Goal: Task Accomplishment & Management: Manage account settings

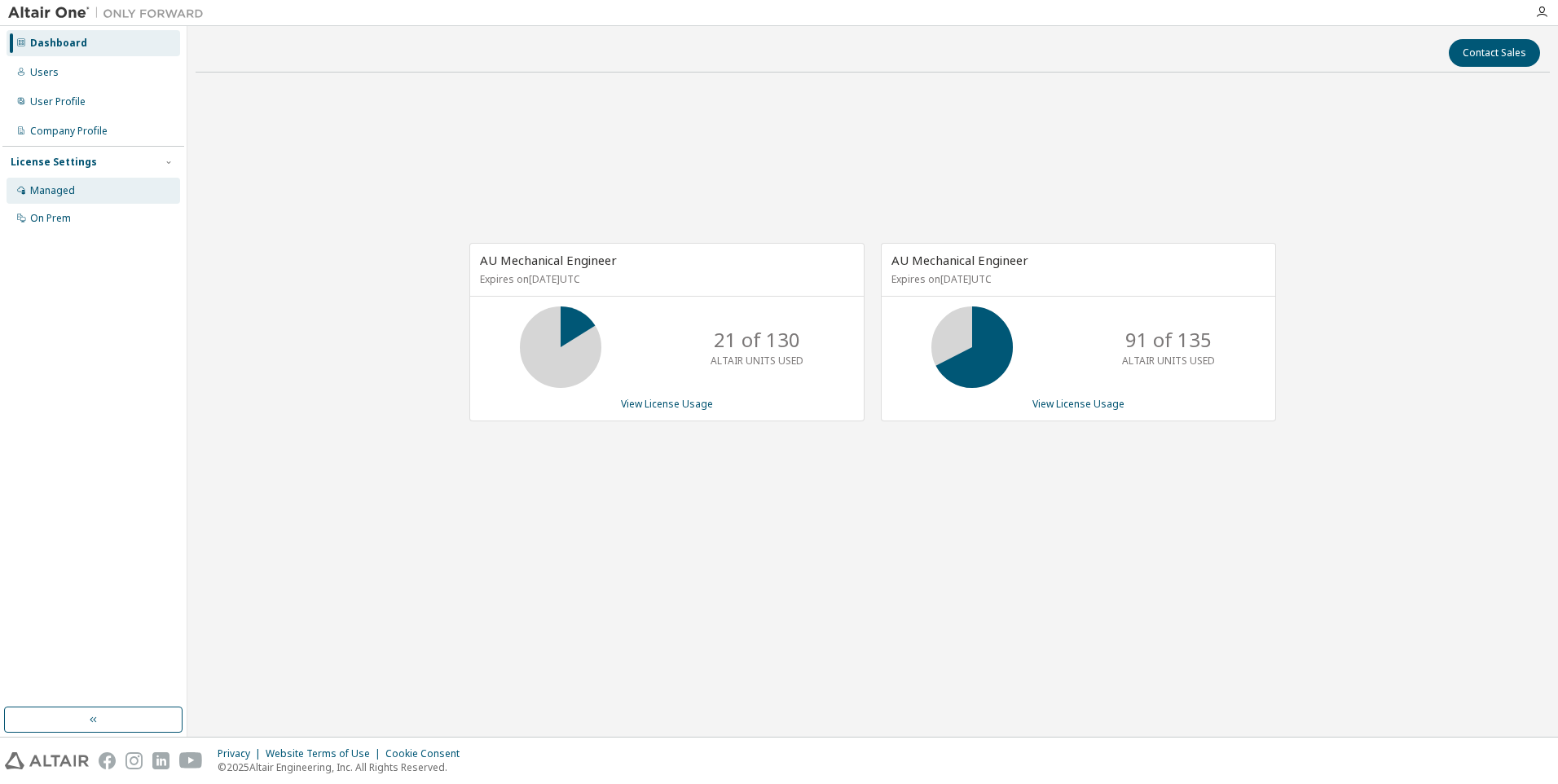
click at [59, 190] on div "Managed" at bounding box center [53, 191] width 45 height 13
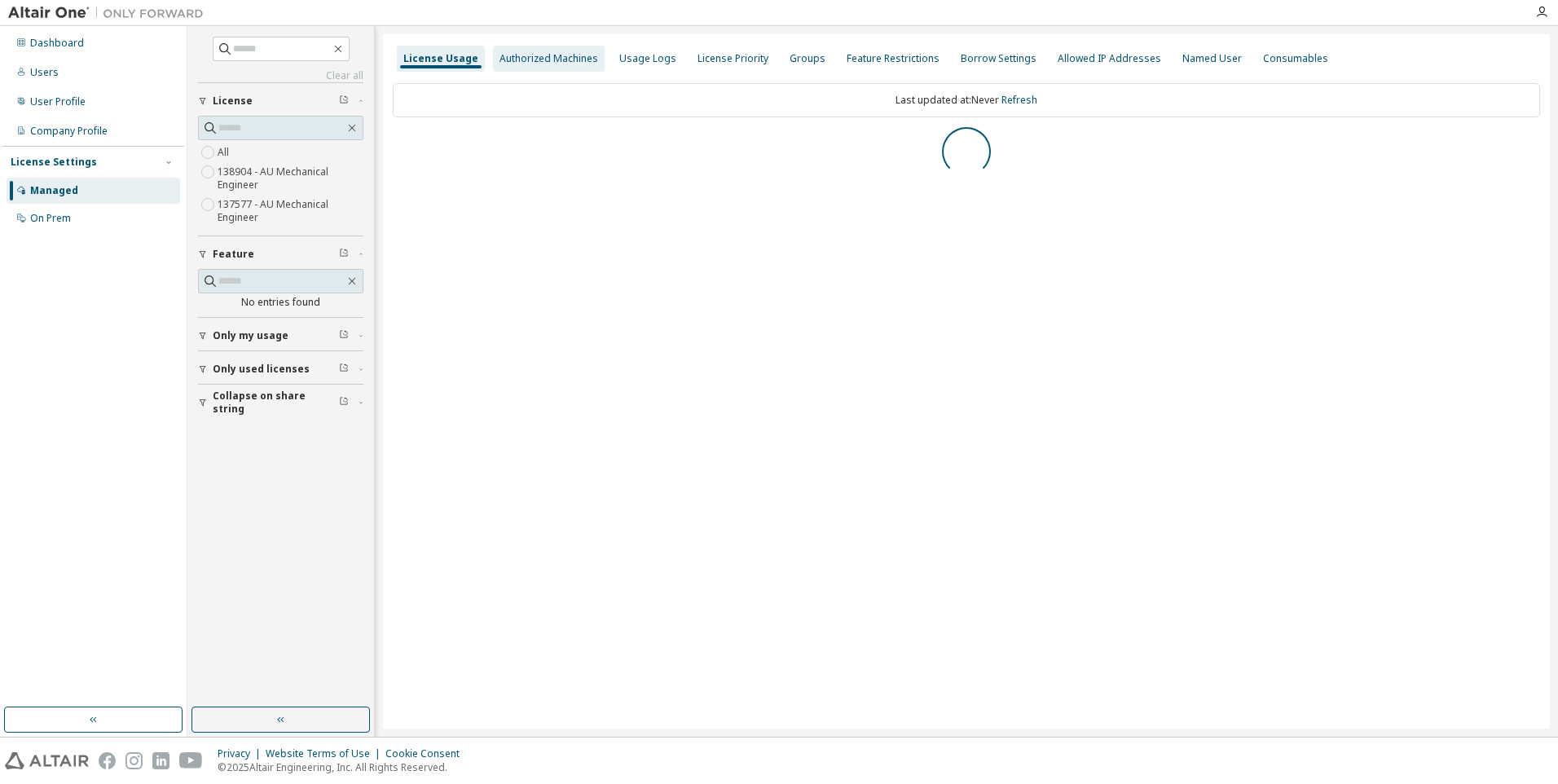
click at [539, 43] on div "License Usage Authorized Machines Usage Logs License Priority Groups Feature Re…" at bounding box center [966, 381] width 1167 height 694
drag, startPoint x: 541, startPoint y: 55, endPoint x: 567, endPoint y: 59, distance: 26.3
click at [541, 56] on div "Authorized Machines" at bounding box center [549, 58] width 99 height 13
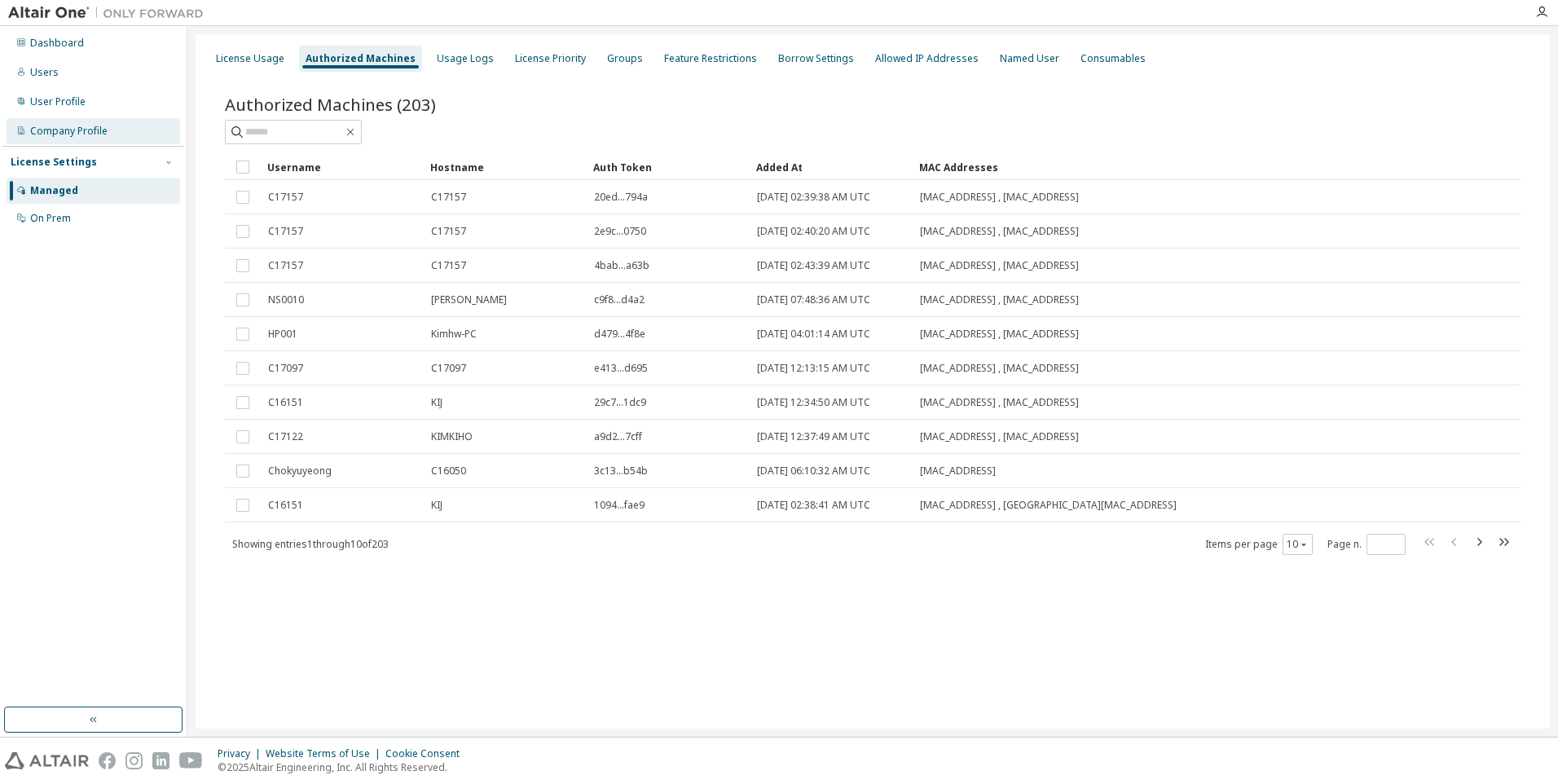
click at [67, 134] on div "Company Profile" at bounding box center [69, 131] width 77 height 13
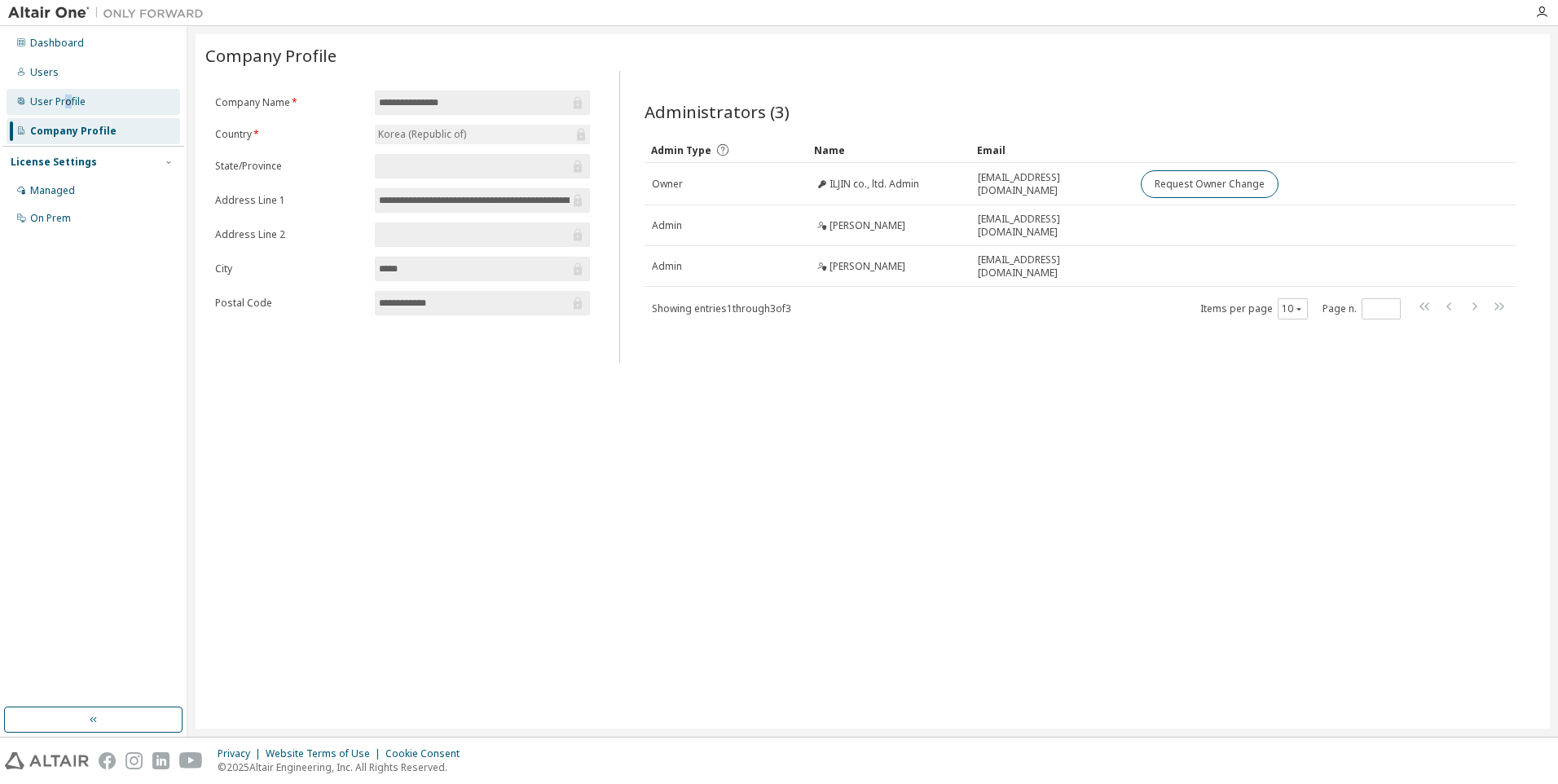
click at [67, 100] on div "User Profile" at bounding box center [58, 102] width 56 height 13
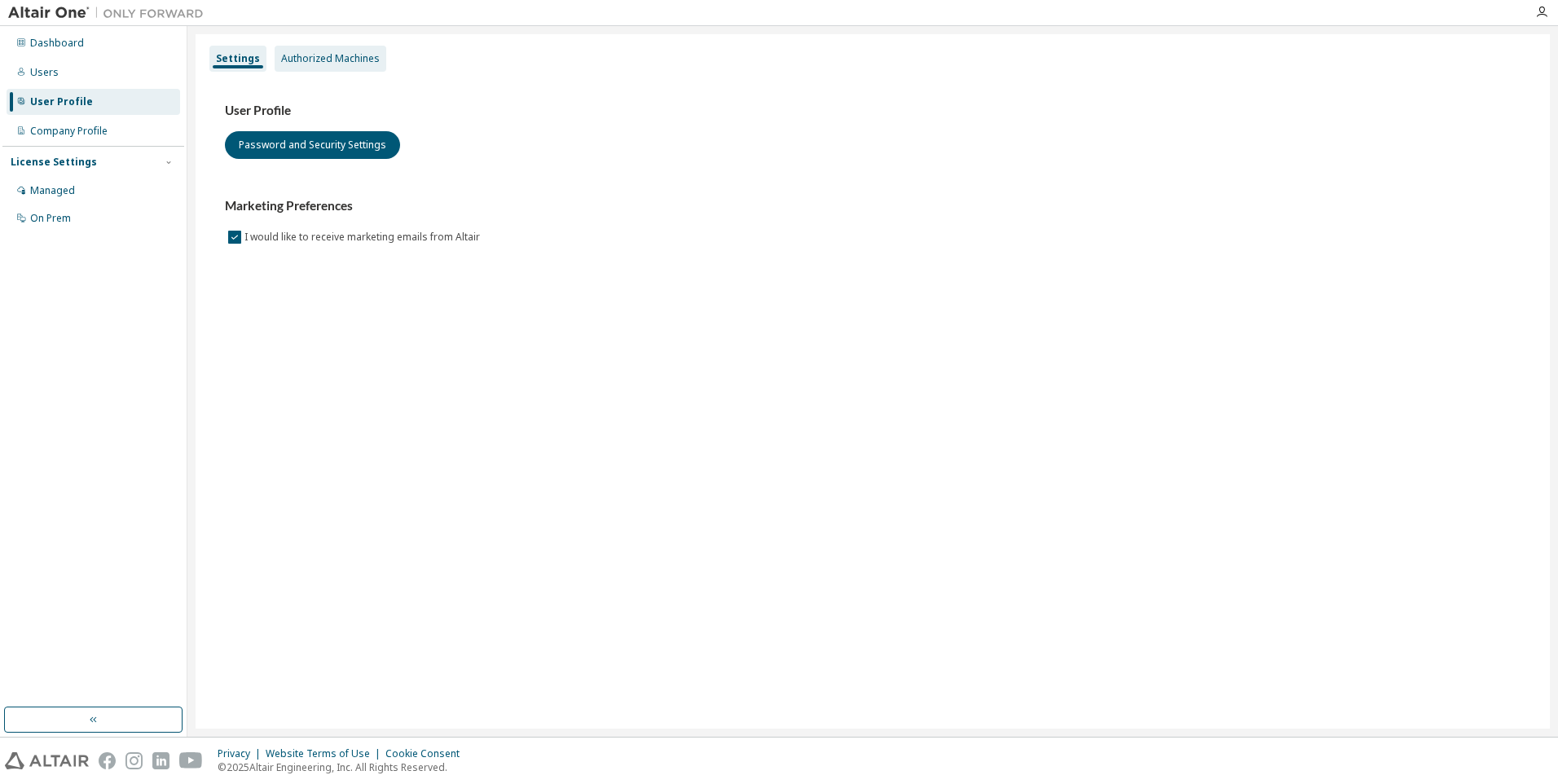
drag, startPoint x: 67, startPoint y: 100, endPoint x: 331, endPoint y: 52, distance: 268.3
click at [331, 47] on div "Authorized Machines" at bounding box center [330, 58] width 112 height 26
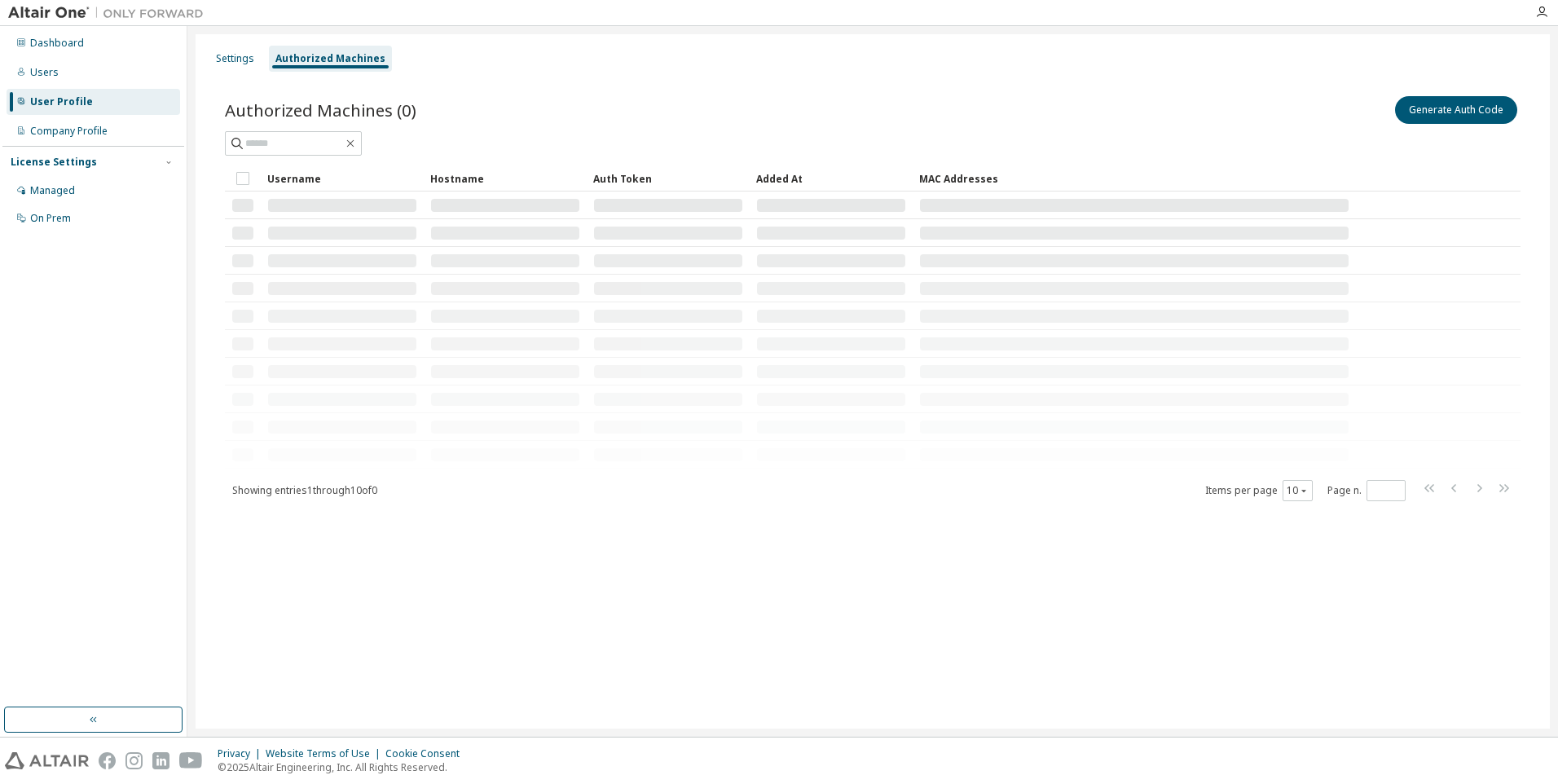
click at [331, 55] on div "Authorized Machines" at bounding box center [330, 58] width 110 height 13
click at [1465, 103] on button "Generate Auth Code" at bounding box center [1456, 110] width 122 height 28
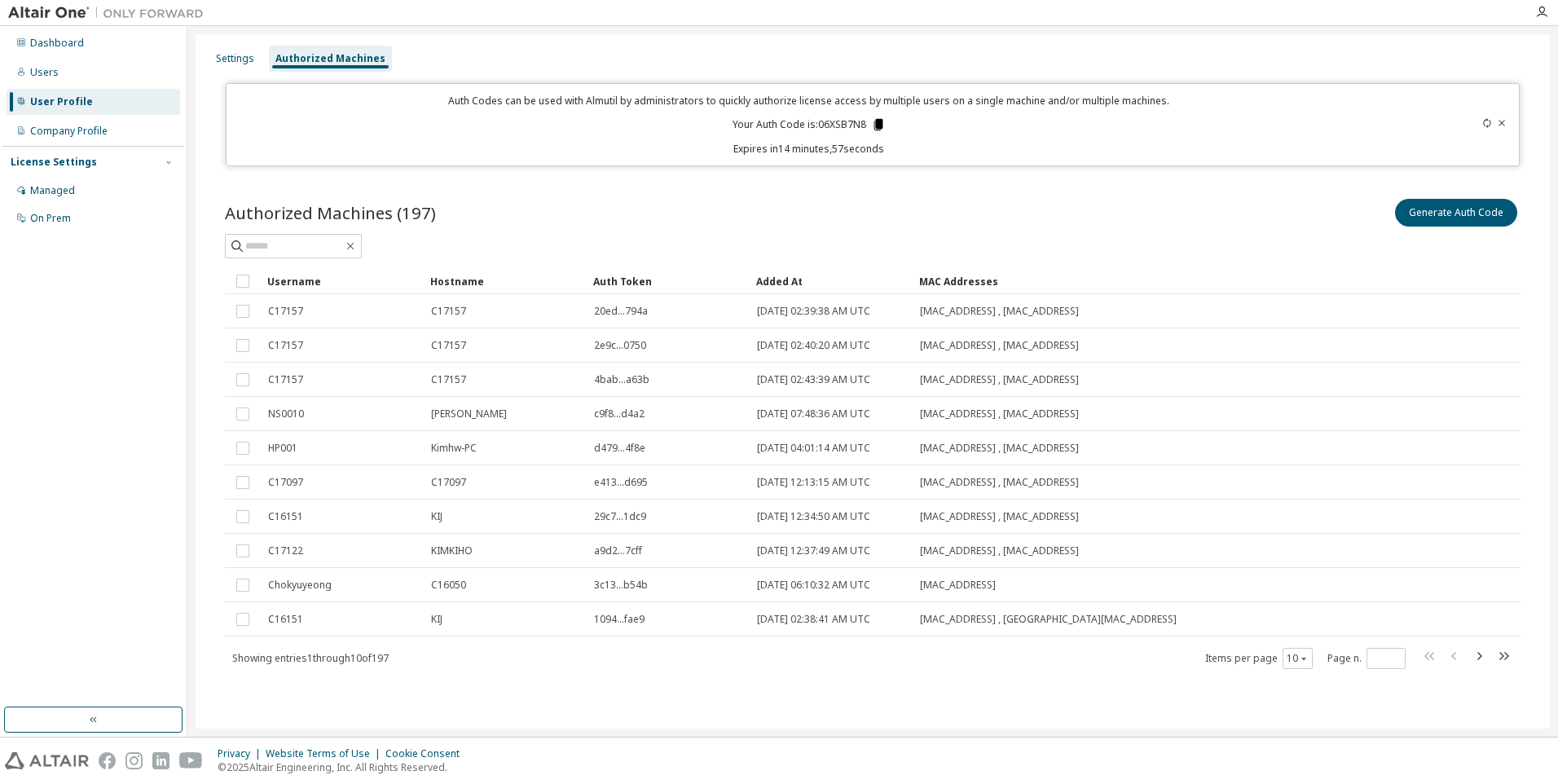
click at [876, 118] on icon at bounding box center [878, 124] width 14 height 14
